Goal: Complete application form

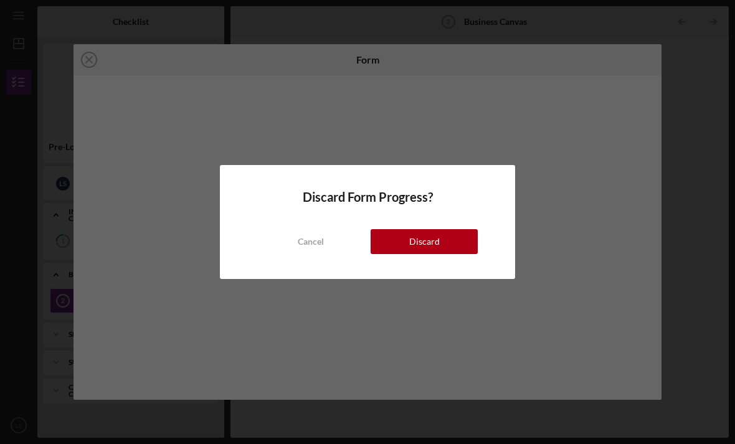
scroll to position [40, 0]
click at [310, 248] on div "Cancel" at bounding box center [311, 241] width 26 height 25
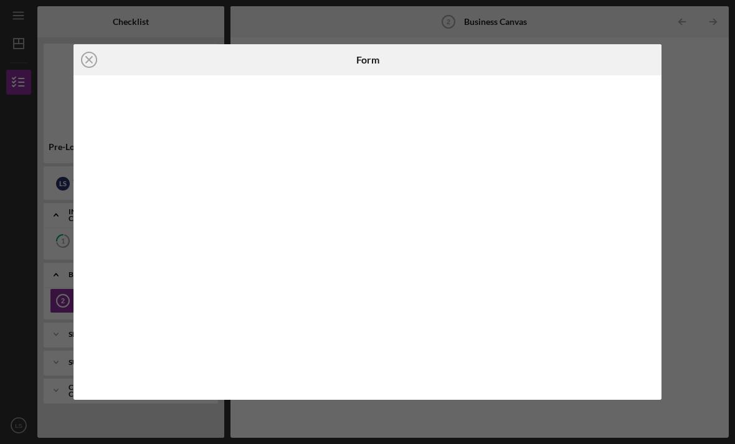
click at [706, 98] on div "Icon/Close Form" at bounding box center [367, 222] width 735 height 444
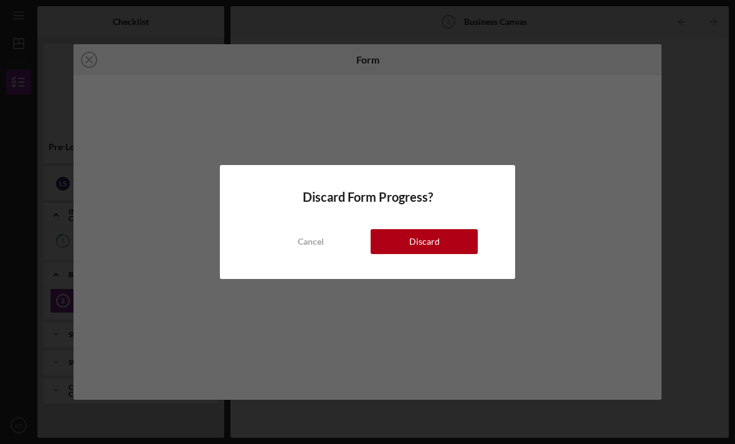
click at [307, 246] on div "Cancel" at bounding box center [311, 241] width 26 height 25
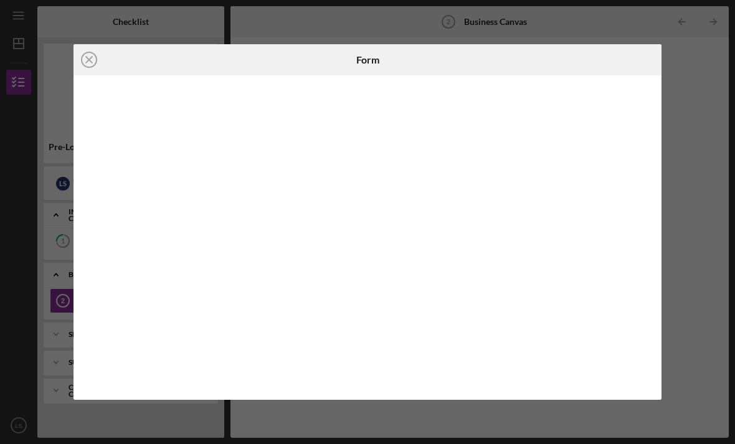
click at [298, 1] on div "Icon/Close Form" at bounding box center [367, 222] width 735 height 444
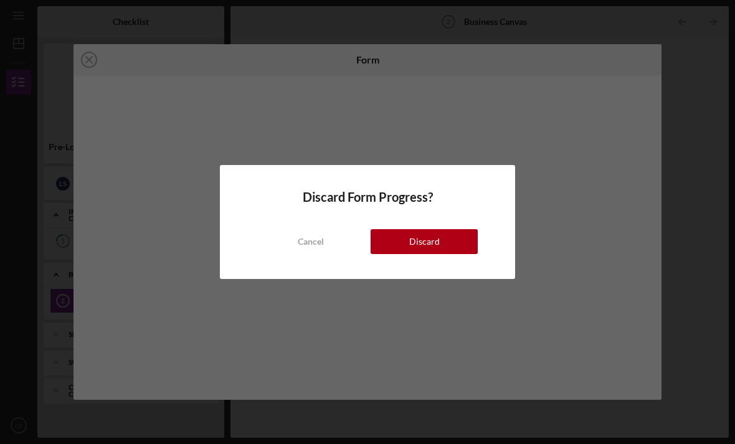
click at [309, 245] on div "Cancel" at bounding box center [311, 241] width 26 height 25
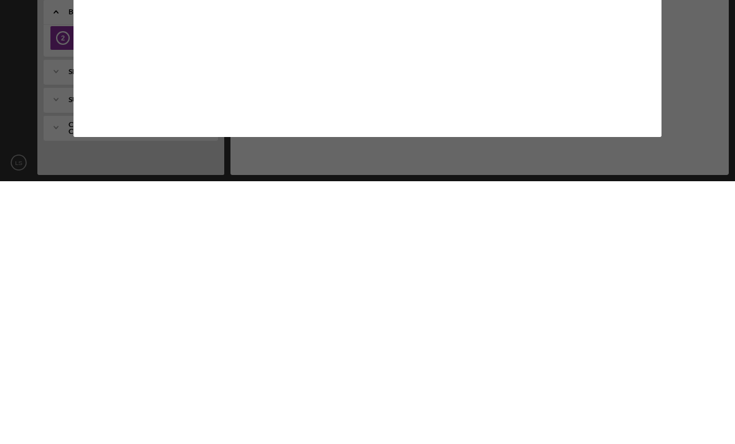
click at [683, 83] on div "Icon/Close Form" at bounding box center [367, 222] width 735 height 444
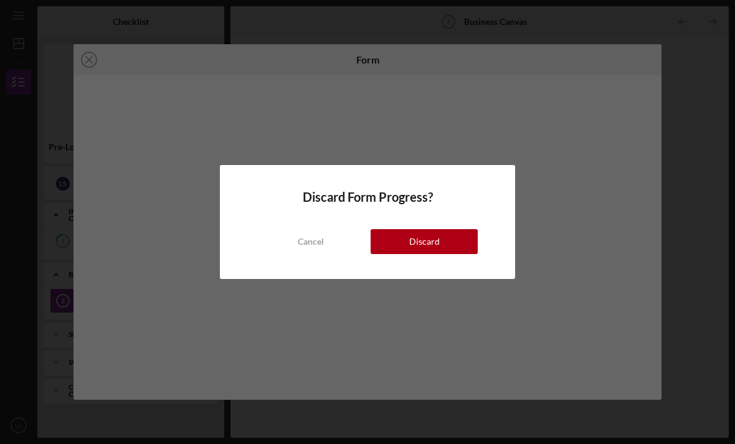
click at [328, 242] on button "Cancel" at bounding box center [310, 241] width 107 height 25
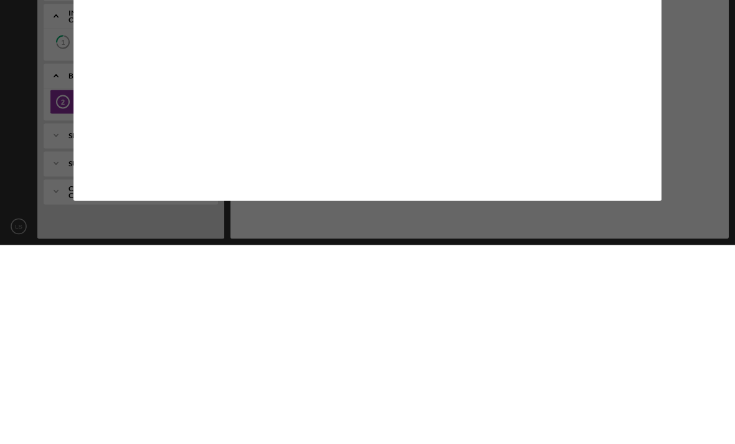
click at [669, 118] on div "Icon/Close Form" at bounding box center [367, 222] width 735 height 444
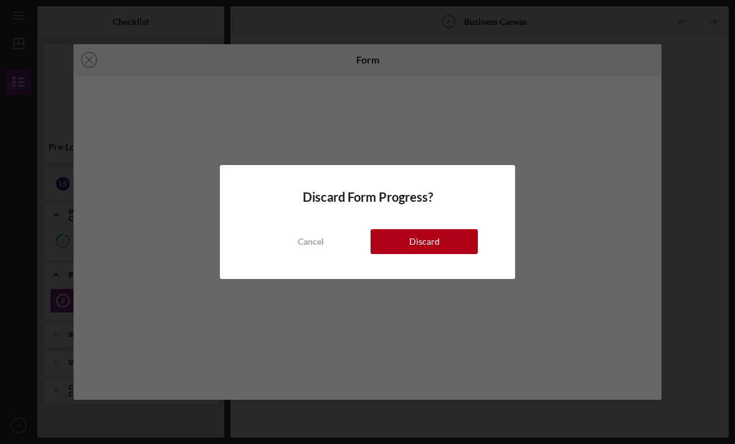
click at [316, 241] on div "Cancel" at bounding box center [311, 241] width 26 height 25
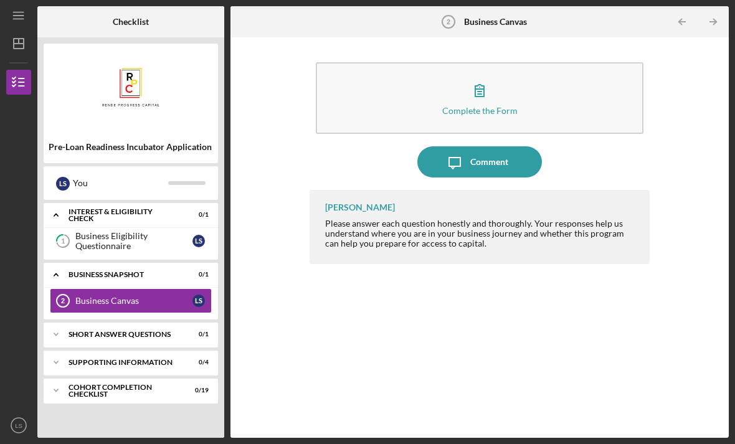
click at [85, 359] on div "Supporting Information" at bounding box center [122, 362] width 109 height 7
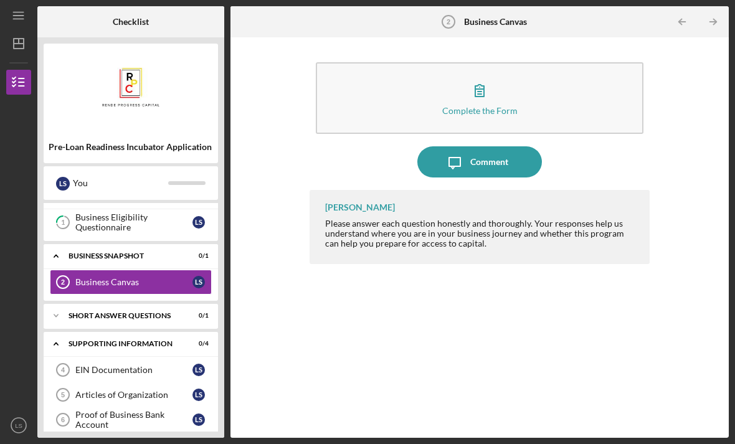
scroll to position [31, 0]
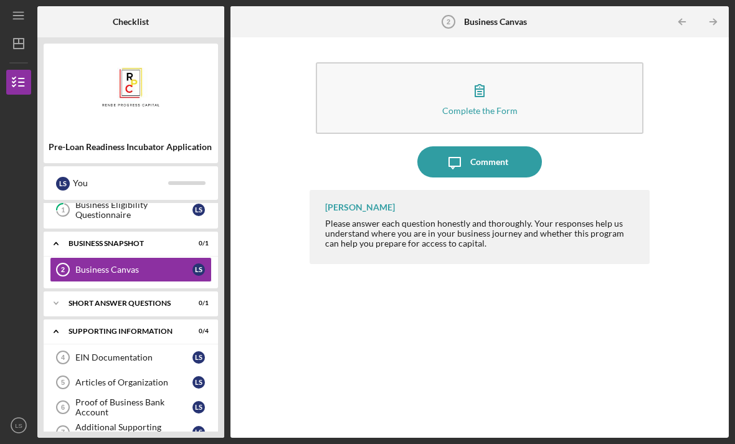
click at [68, 291] on icon "Icon/Expander" at bounding box center [56, 303] width 25 height 25
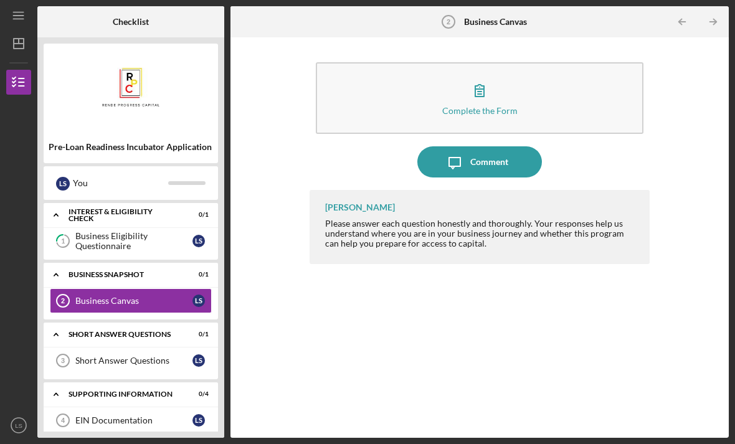
scroll to position [0, 0]
click at [67, 262] on icon "Icon/Expander" at bounding box center [56, 274] width 25 height 25
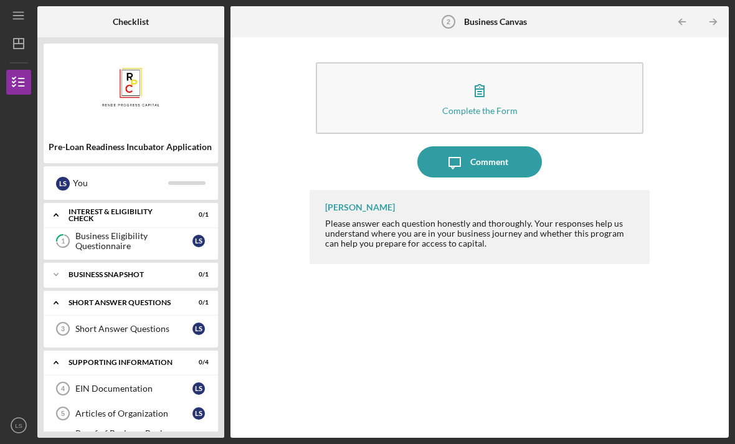
click at [62, 262] on icon "Icon/Expander" at bounding box center [56, 274] width 25 height 25
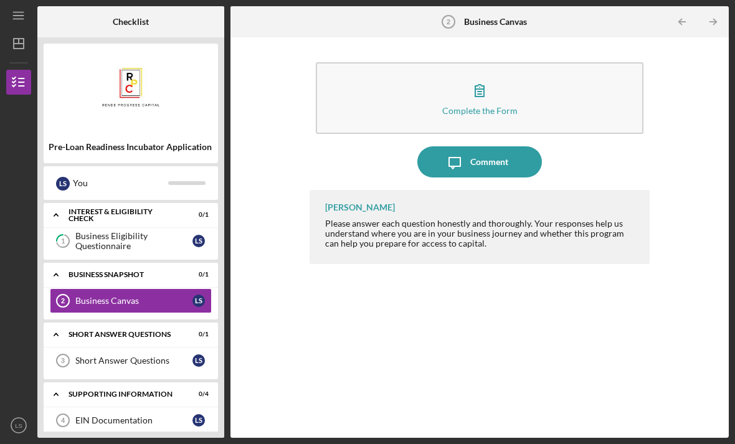
click at [98, 296] on div "Business Canvas" at bounding box center [133, 301] width 117 height 10
click at [72, 225] on icon "1" at bounding box center [62, 240] width 31 height 31
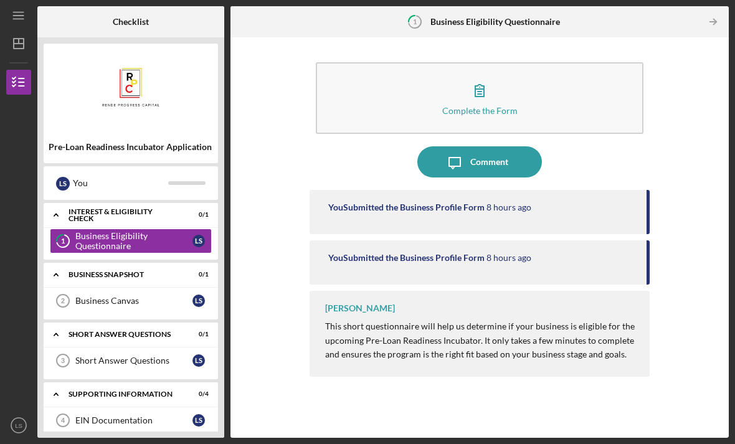
click at [80, 296] on div "Business Canvas" at bounding box center [133, 301] width 117 height 10
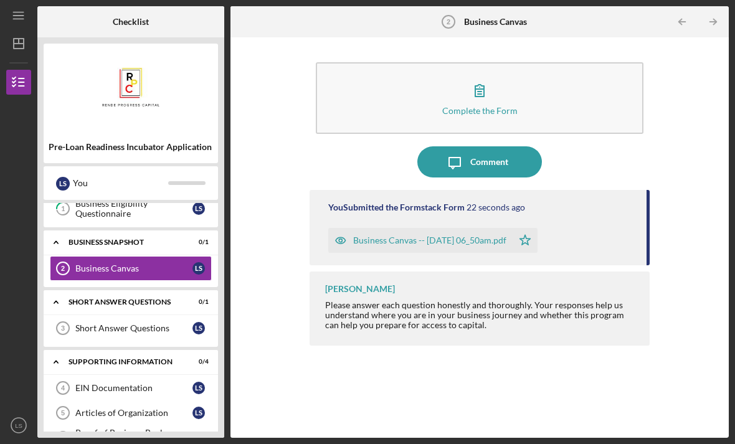
scroll to position [64, 0]
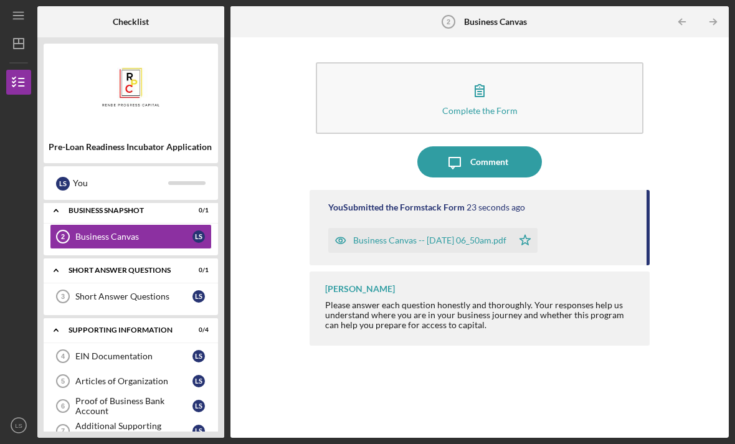
click at [54, 258] on icon "Icon/Expander" at bounding box center [56, 270] width 25 height 25
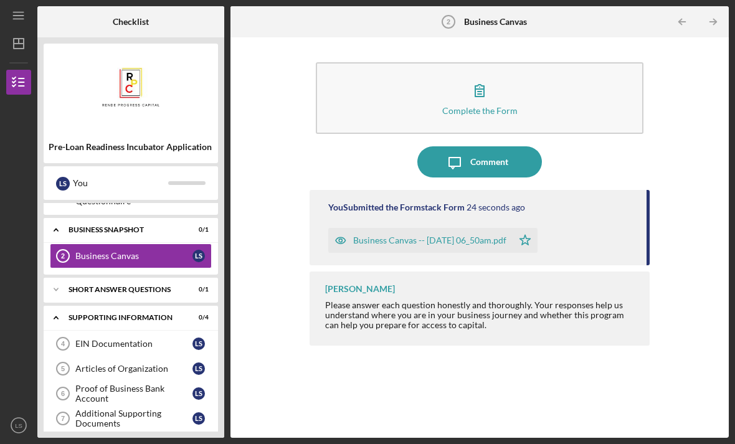
click at [54, 217] on icon "Icon/Expander" at bounding box center [56, 229] width 25 height 25
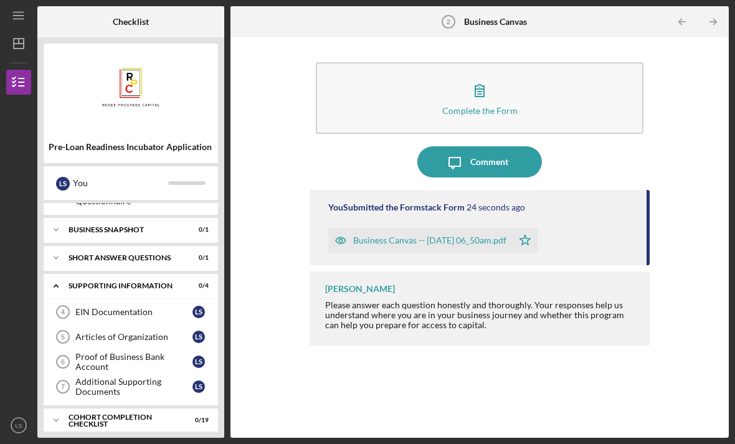
scroll to position [13, 0]
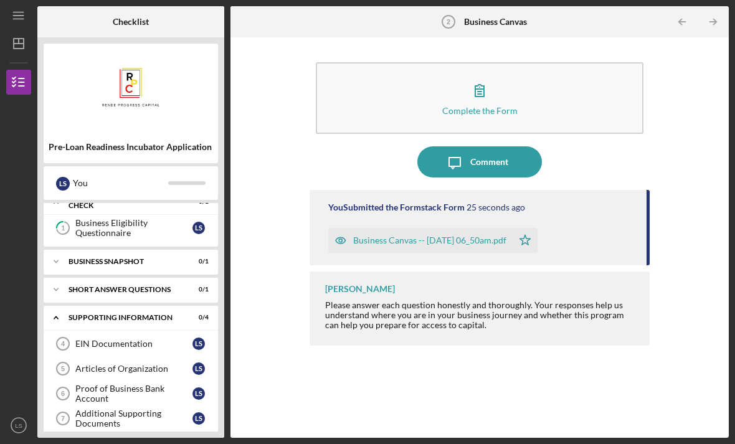
click at [62, 277] on icon "Icon/Expander" at bounding box center [56, 289] width 25 height 25
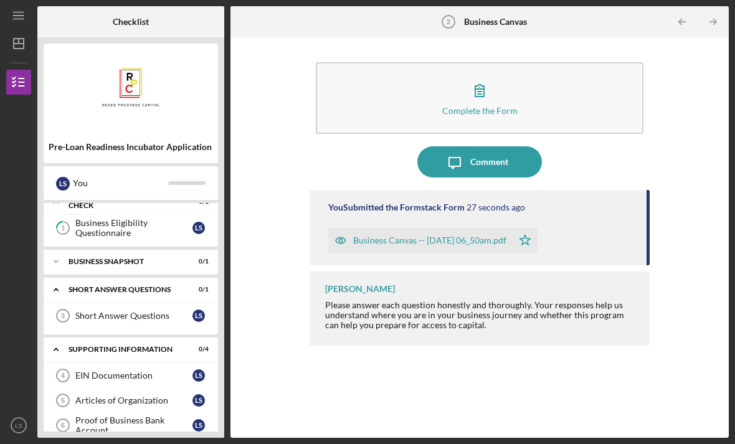
click at [101, 311] on div "Short Answer Questions" at bounding box center [133, 316] width 117 height 10
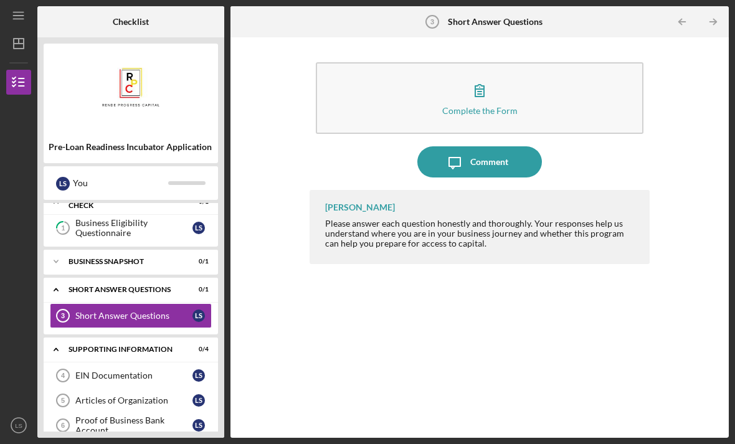
click at [573, 73] on button "Complete the Form Form" at bounding box center [479, 98] width 327 height 72
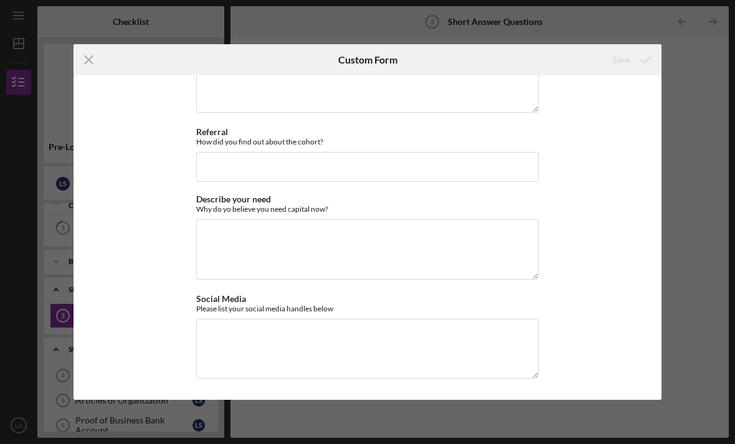
scroll to position [54, 0]
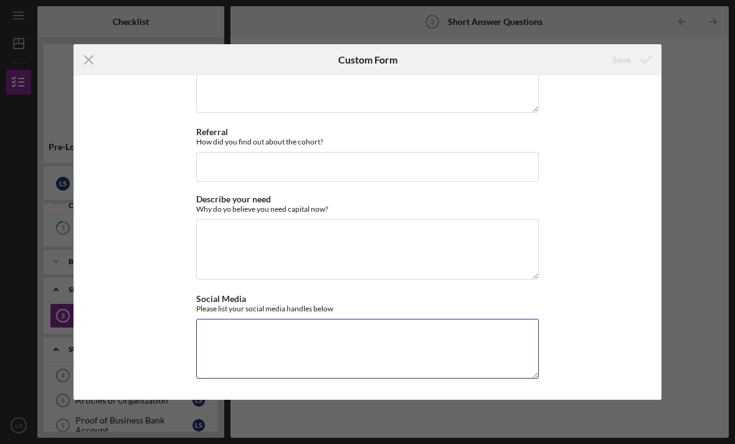
click at [449, 338] on textarea "Social Media" at bounding box center [367, 349] width 342 height 60
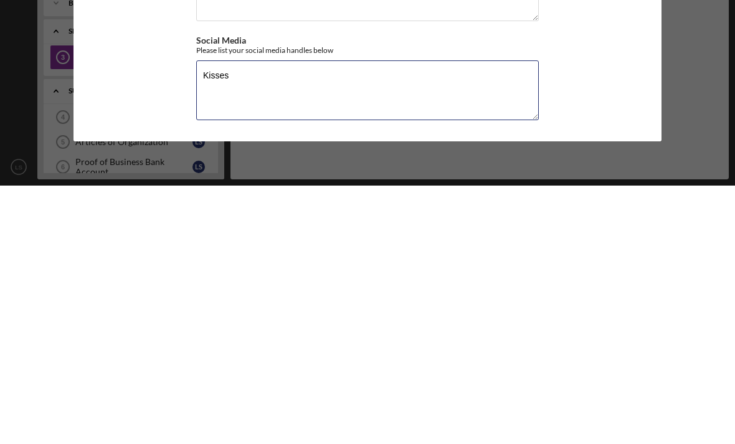
type textarea "Kisses_"
type textarea "s"
